Goal: Find specific page/section

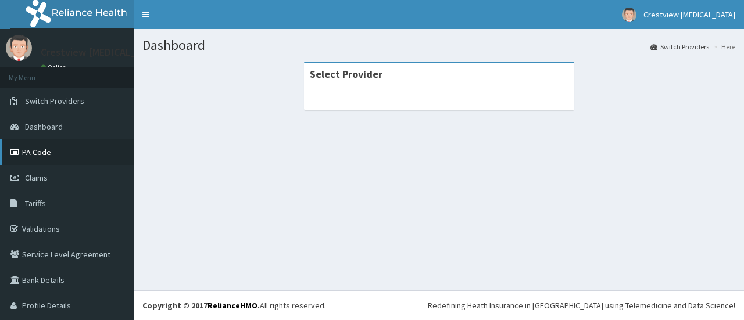
click at [47, 149] on link "PA Code" at bounding box center [67, 153] width 134 height 26
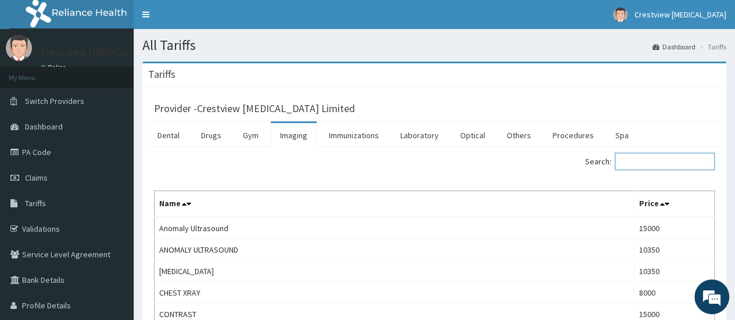
click at [684, 159] on input "Search:" at bounding box center [665, 161] width 100 height 17
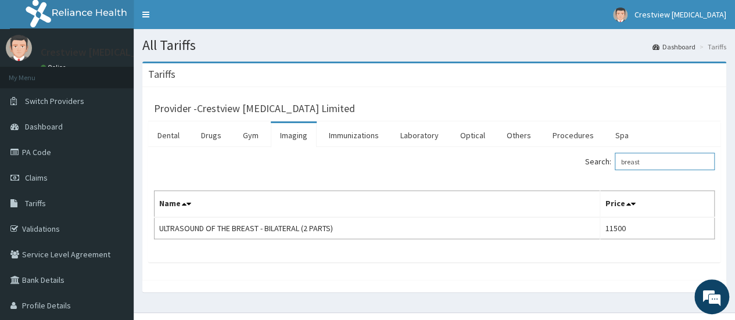
type input "breast"
click at [49, 146] on link "PA Code" at bounding box center [67, 153] width 134 height 26
